Goal: Task Accomplishment & Management: Use online tool/utility

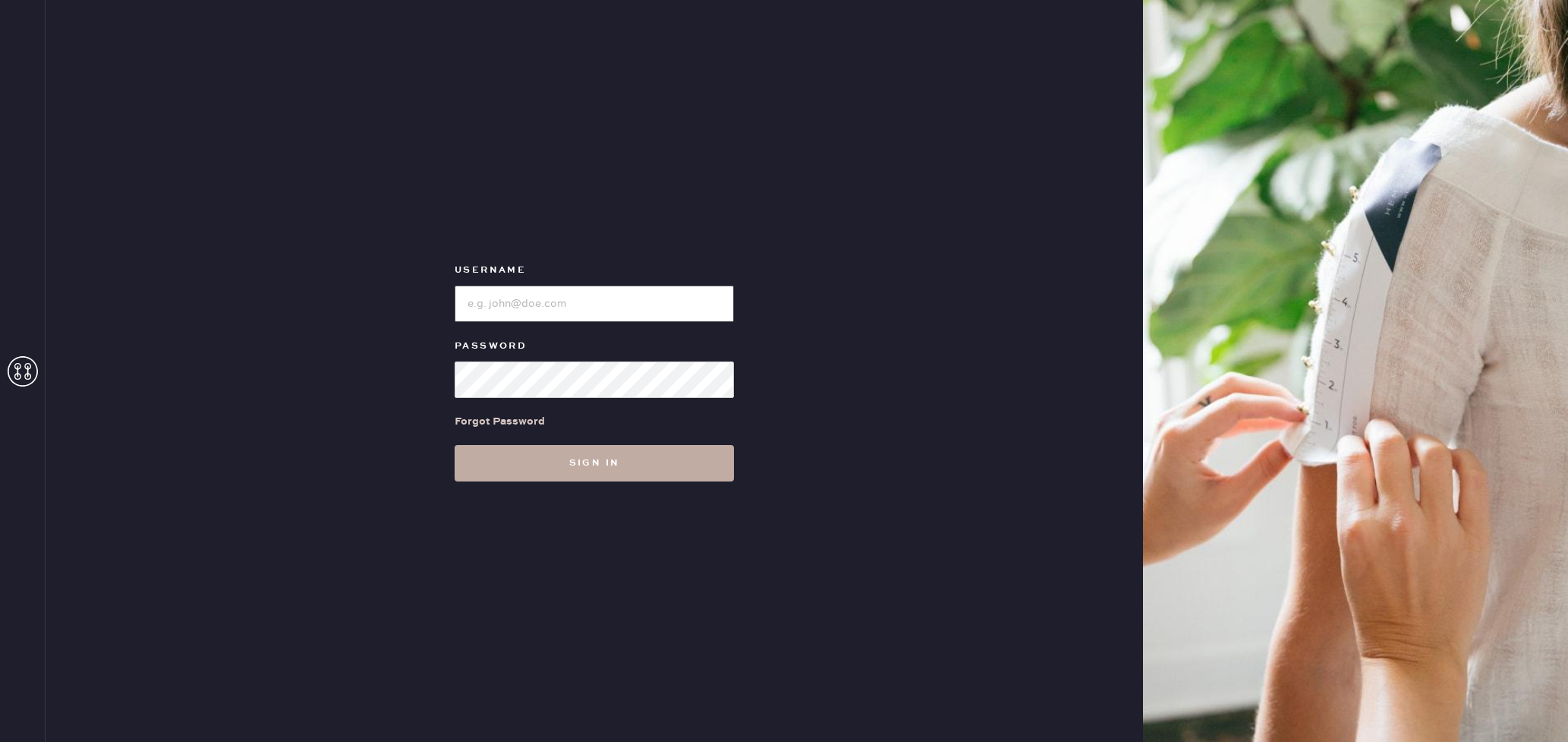
type input "reformationgeorgetown"
click at [589, 469] on button "Sign in" at bounding box center [594, 463] width 279 height 37
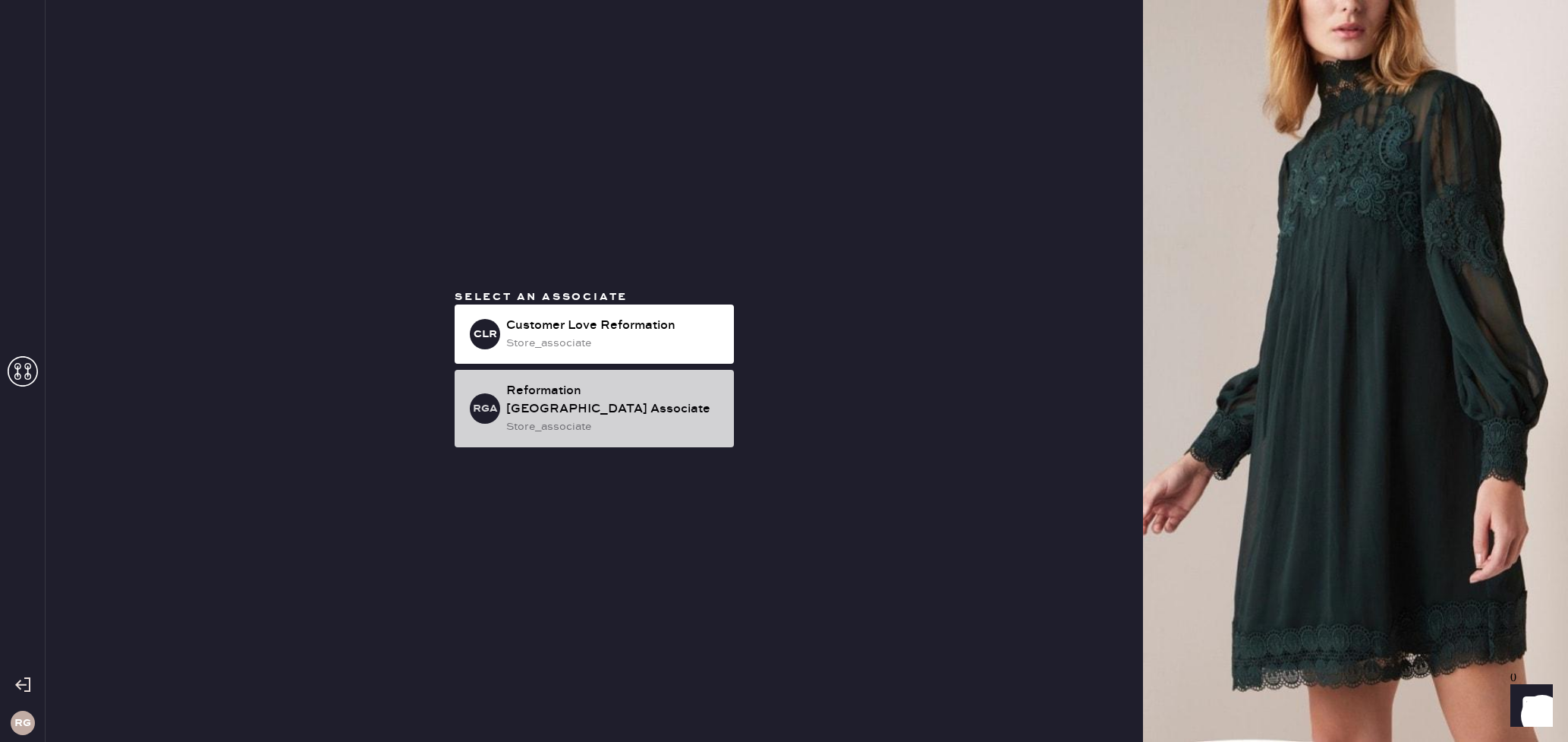
click at [629, 429] on div "RGA Reformation [GEOGRAPHIC_DATA] Associate store_associate" at bounding box center [594, 408] width 279 height 78
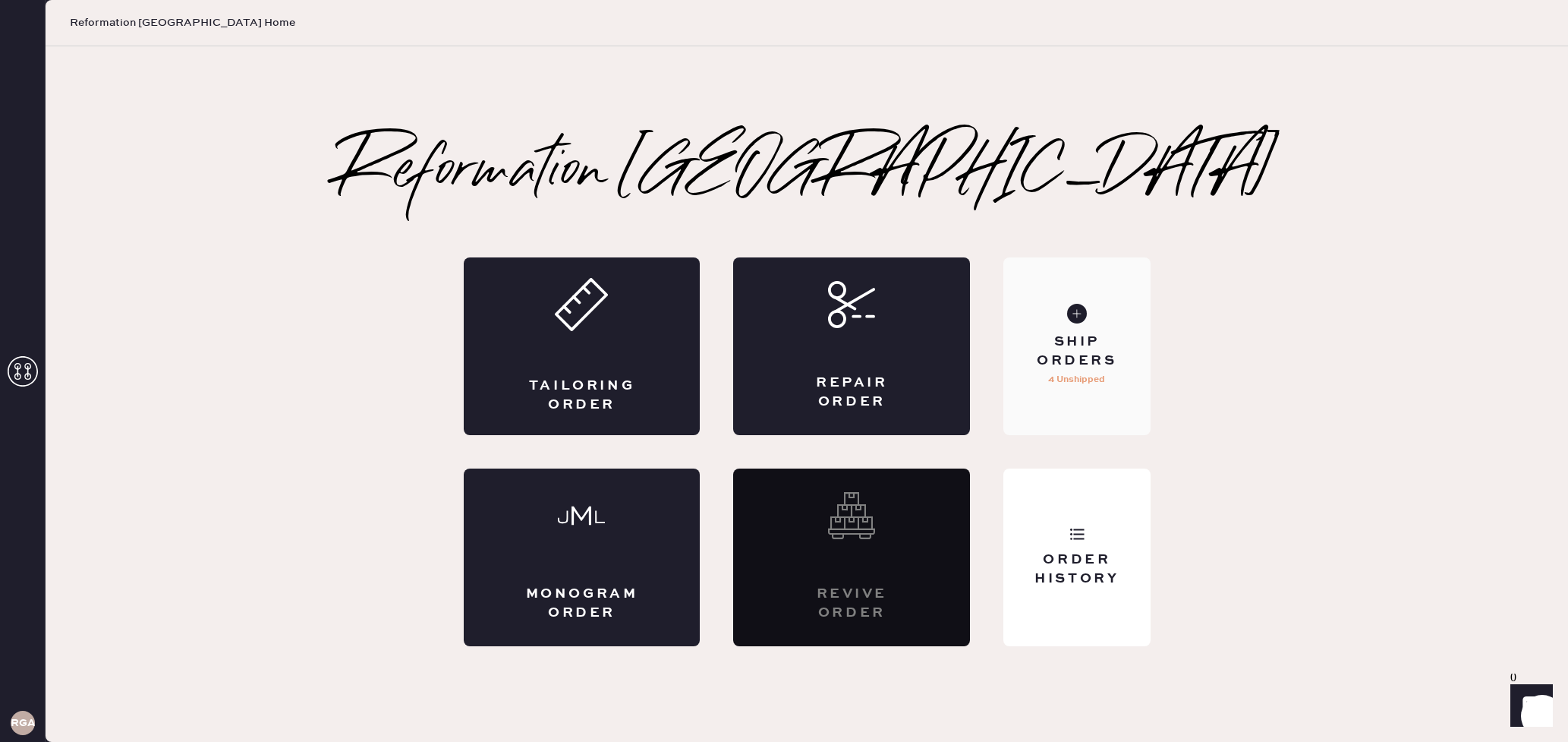
click at [1092, 335] on div "Ship Orders" at bounding box center [1077, 351] width 123 height 38
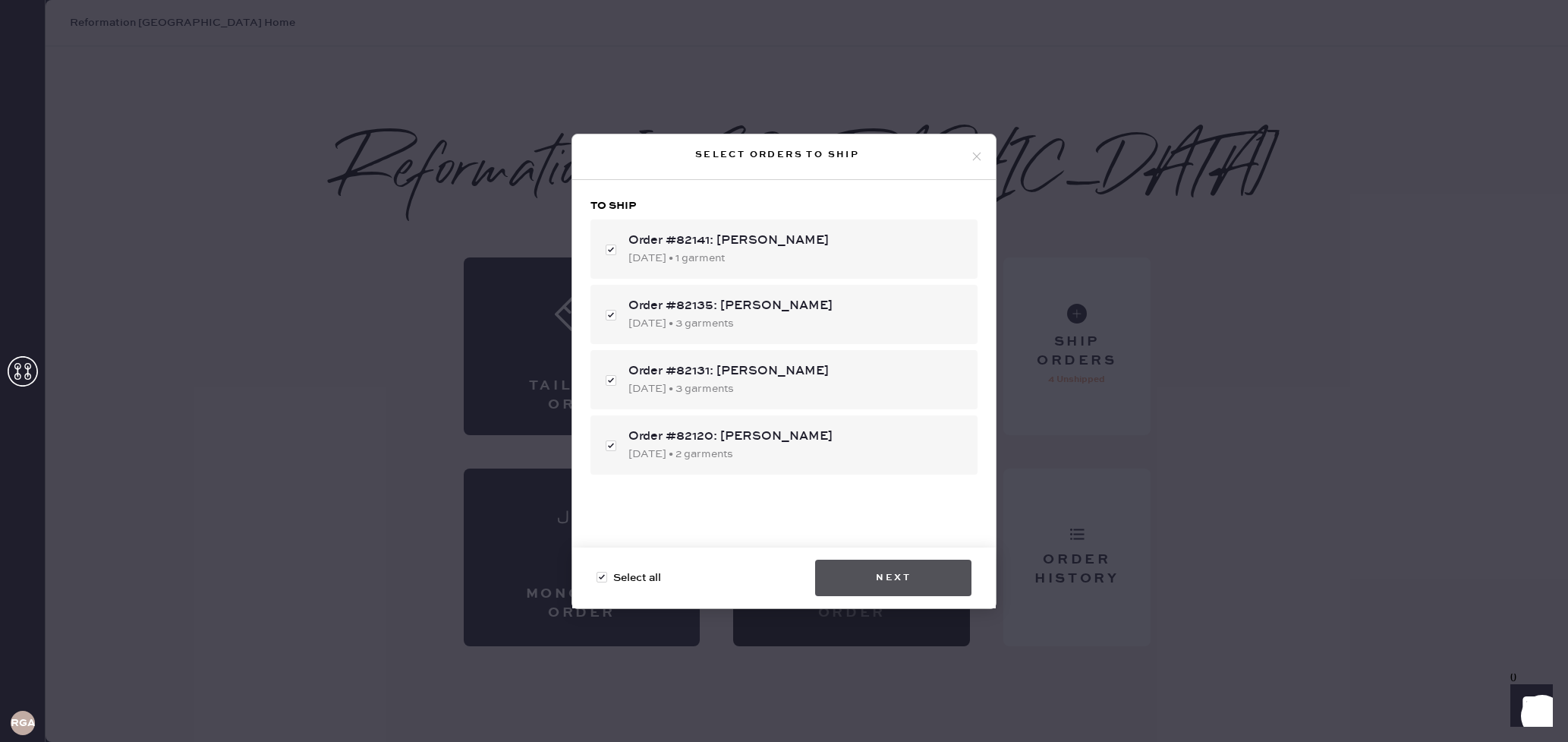
click at [897, 584] on button "Next" at bounding box center [893, 578] width 157 height 37
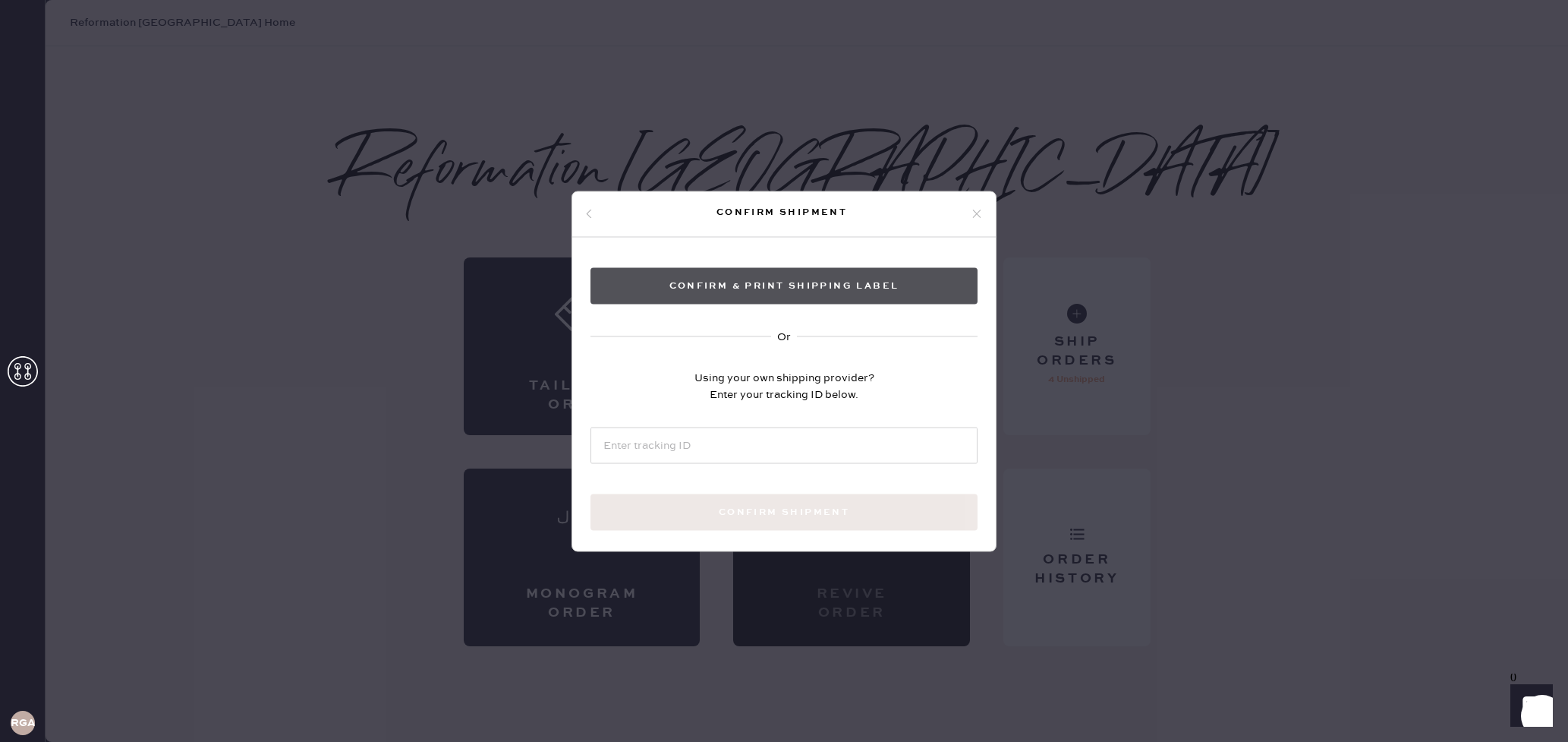
click at [881, 293] on button "Confirm & Print shipping label" at bounding box center [784, 285] width 388 height 37
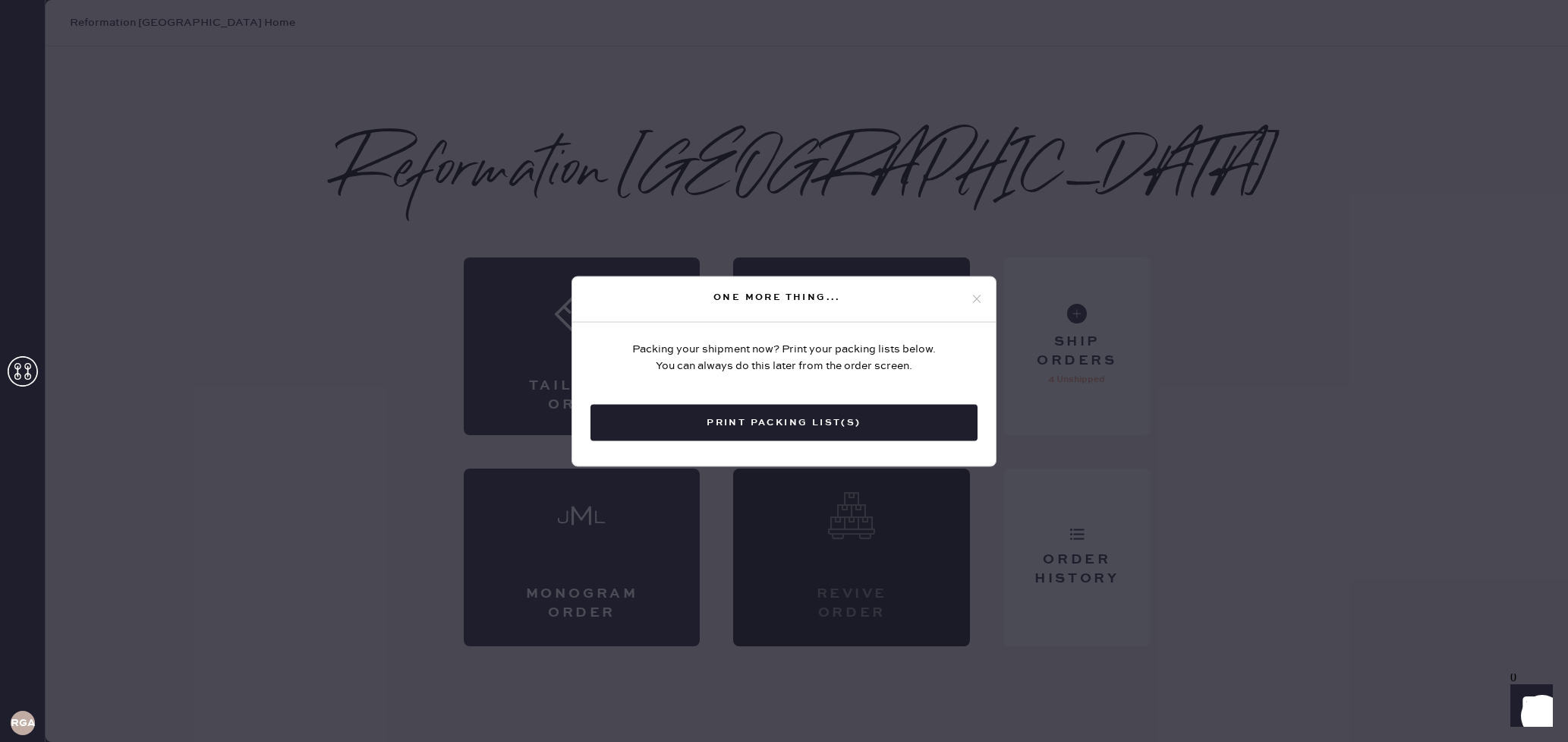
drag, startPoint x: 841, startPoint y: 423, endPoint x: 806, endPoint y: 370, distance: 63.5
click at [841, 423] on button "Print Packing List(s)" at bounding box center [784, 422] width 388 height 37
